Goal: Check status: Check status

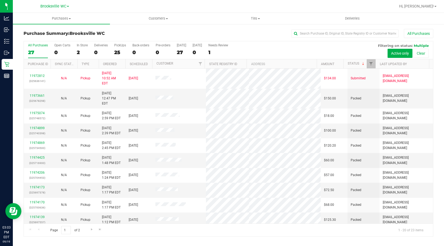
click at [121, 31] on div "Purchase Summary: [GEOGRAPHIC_DATA] WC All Purchases" at bounding box center [229, 35] width 410 height 12
click at [305, 48] on div "All Purchases 27 Open Carts 0 In Store 2 Deliveries 0 PickUps 25 Back-orders 0 …" at bounding box center [228, 50] width 409 height 18
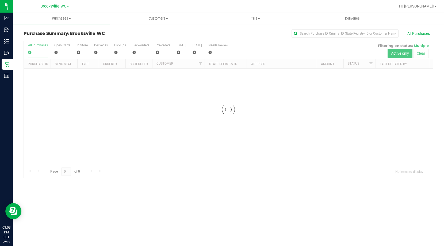
click at [252, 33] on div "All Purchases" at bounding box center [296, 33] width 273 height 9
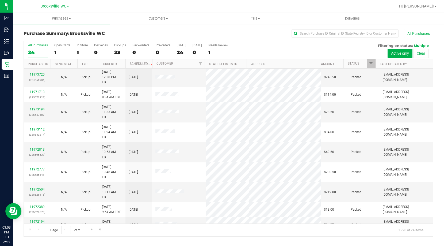
scroll to position [141, 0]
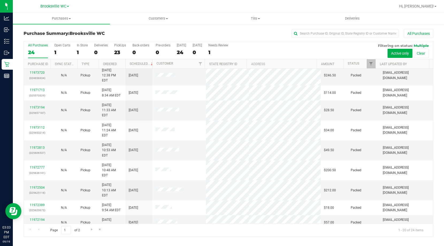
click at [360, 60] on th "Status" at bounding box center [359, 63] width 32 height 9
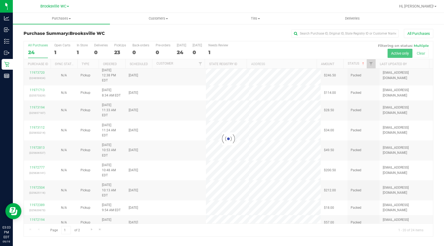
scroll to position [0, 0]
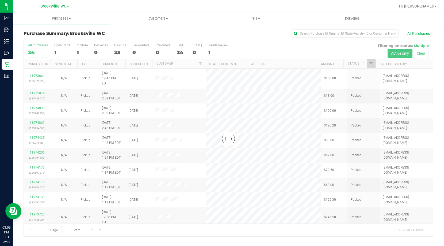
click at [362, 63] on div at bounding box center [228, 138] width 409 height 195
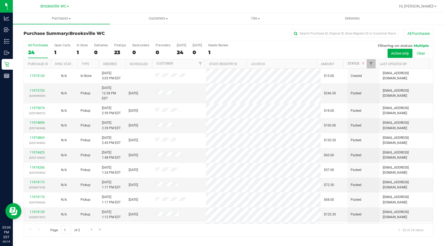
click at [362, 63] on span at bounding box center [363, 64] width 4 height 4
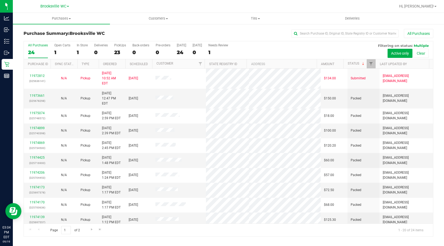
drag, startPoint x: 122, startPoint y: 29, endPoint x: 121, endPoint y: 25, distance: 3.8
click at [121, 28] on div "Purchase Summary: Brooksville WC All Purchases All Purchases 24 Open Carts 1 In…" at bounding box center [228, 133] width 431 height 218
click at [251, 17] on span "Tills" at bounding box center [255, 18] width 97 height 5
click at [240, 32] on span "Manage tills" at bounding box center [225, 32] width 36 height 5
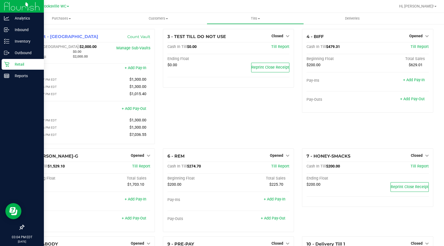
click at [19, 64] on p "Retail" at bounding box center [25, 64] width 32 height 6
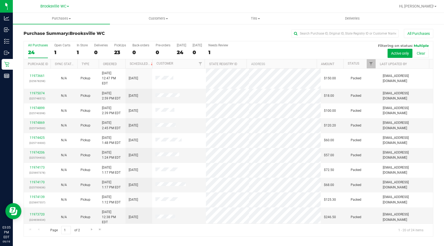
click at [119, 31] on h3 "Purchase Summary: Brooksville WC" at bounding box center [92, 33] width 137 height 5
click at [195, 37] on div "All Purchases" at bounding box center [296, 33] width 273 height 9
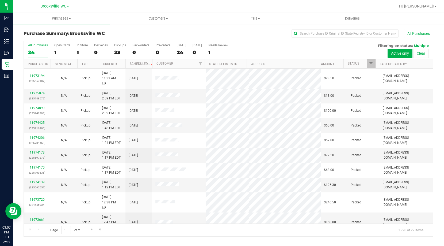
click at [120, 28] on div "Purchase Summary: Brooksville WC All Purchases All Purchases 24 Open Carts 1 In…" at bounding box center [228, 133] width 431 height 218
click at [160, 18] on span "Customers" at bounding box center [158, 18] width 97 height 5
click at [146, 33] on span "All customers" at bounding box center [129, 32] width 39 height 5
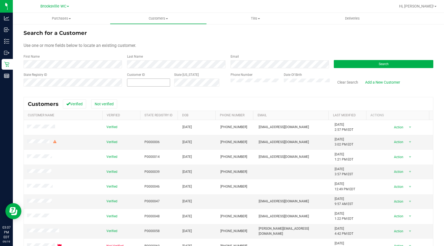
click at [142, 84] on span at bounding box center [148, 82] width 43 height 8
paste input "1623669"
type input "1623669"
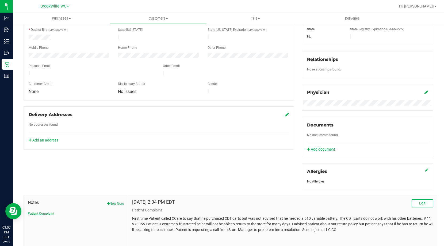
scroll to position [141, 0]
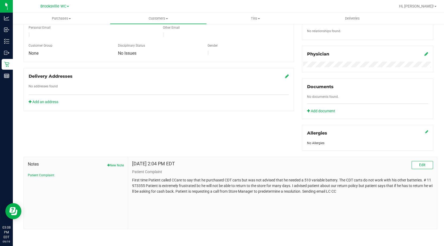
click at [117, 105] on div "Delivery Addresses No addresses found Add an address" at bounding box center [159, 89] width 270 height 43
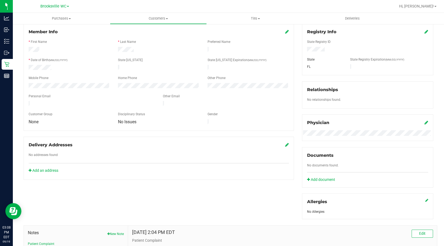
scroll to position [0, 0]
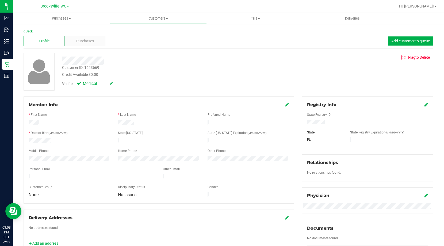
drag, startPoint x: 57, startPoint y: 139, endPoint x: 24, endPoint y: 139, distance: 32.6
click at [24, 139] on div "Member Info * First Name * Last Name Preferred Name * Date of Birth (MM/DD/YYYY…" at bounding box center [159, 149] width 270 height 107
click at [88, 105] on div "Member Info" at bounding box center [159, 104] width 260 height 6
drag, startPoint x: 108, startPoint y: 71, endPoint x: 132, endPoint y: 13, distance: 62.6
click at [108, 70] on div "Customer ID: 1623669 Credit Available: $0.00" at bounding box center [162, 71] width 209 height 13
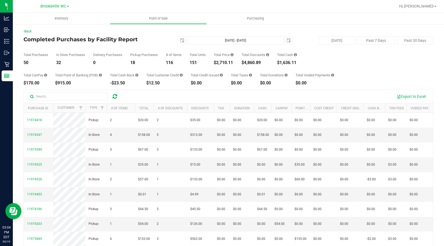
click at [156, 39] on div "2025-09-19 Sep 19, 2025 - Sep 19, 2025 2025-09-19" at bounding box center [226, 40] width 141 height 8
click at [145, 40] on h4 "Completed Purchases by Facility Report" at bounding box center [92, 39] width 137 height 6
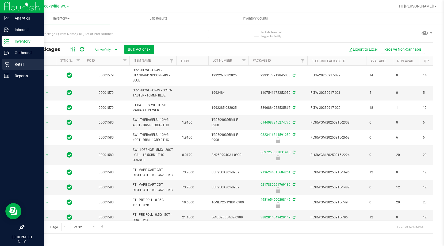
click at [13, 62] on p "Retail" at bounding box center [25, 64] width 32 height 6
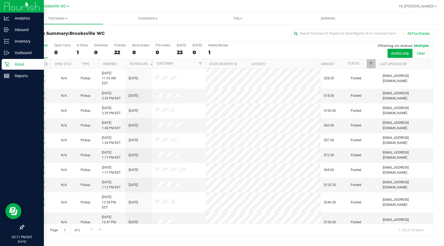
click at [123, 29] on div "Purchase Summary: Brooksville WC All Purchases" at bounding box center [229, 35] width 410 height 12
click at [362, 64] on th "Status" at bounding box center [359, 63] width 32 height 9
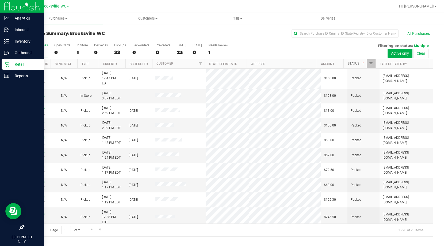
click at [363, 63] on span at bounding box center [363, 64] width 4 height 4
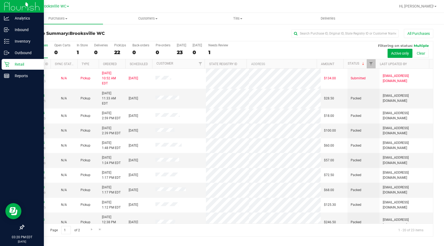
drag, startPoint x: 119, startPoint y: 27, endPoint x: 125, endPoint y: 30, distance: 6.6
click at [119, 27] on div "Purchase Summary: Brooksville WC All Purchases All Purchases 23 Open Carts 0 In…" at bounding box center [228, 133] width 431 height 218
drag, startPoint x: 117, startPoint y: 34, endPoint x: 117, endPoint y: 24, distance: 10.2
click at [117, 34] on h3 "Purchase Summary: Brooksville WC" at bounding box center [92, 33] width 137 height 5
